Goal: Check status

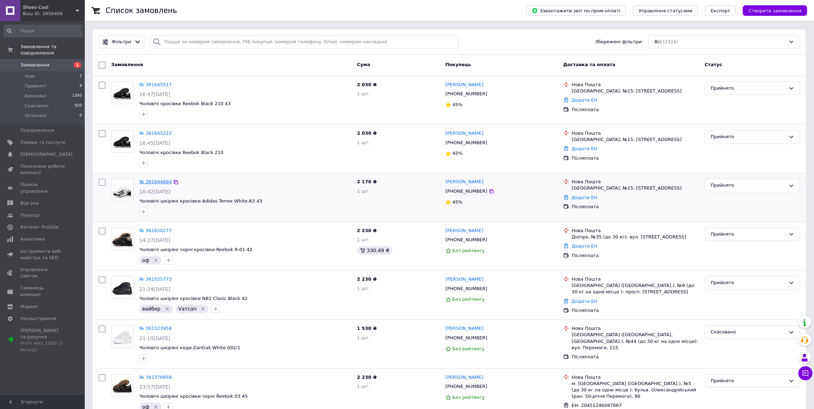
click at [151, 181] on link "№ 361644694" at bounding box center [155, 181] width 32 height 5
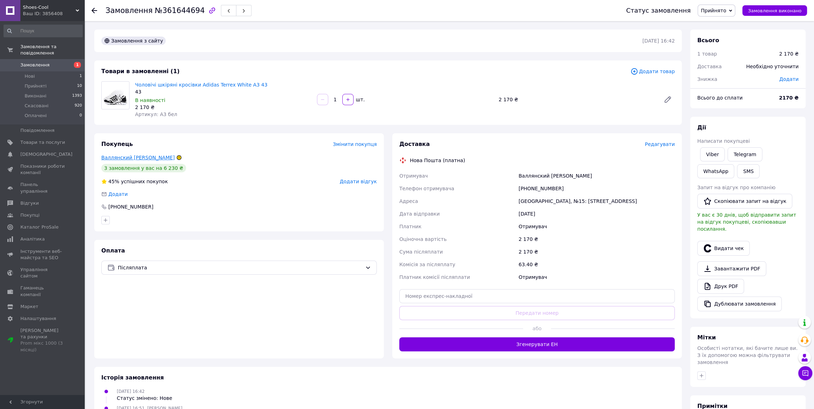
click at [129, 156] on link "Валлянский [PERSON_NAME]" at bounding box center [138, 158] width 74 height 6
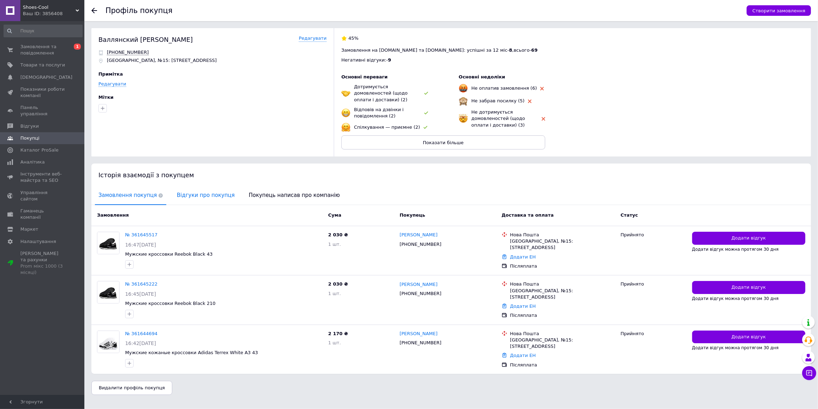
drag, startPoint x: 183, startPoint y: 187, endPoint x: 209, endPoint y: 200, distance: 28.8
click at [184, 188] on span "Відгуки про покупця" at bounding box center [205, 195] width 65 height 18
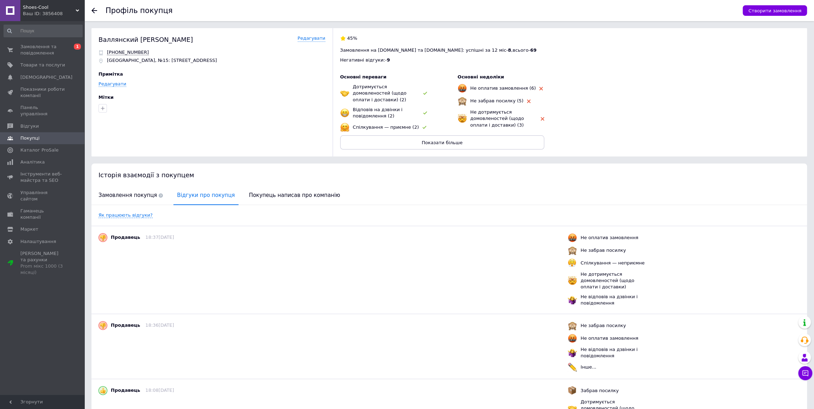
click at [94, 8] on icon at bounding box center [94, 11] width 6 height 6
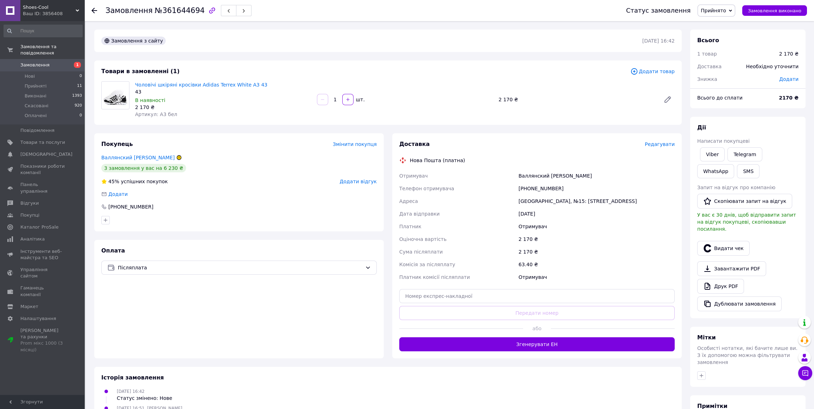
click at [54, 62] on link "Замовлення 1" at bounding box center [43, 65] width 86 height 12
